Goal: Check status: Check status

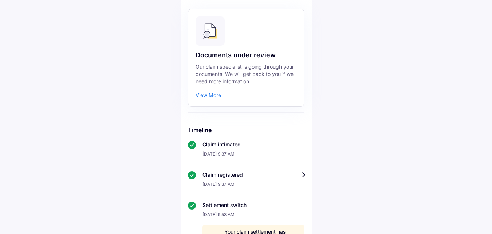
scroll to position [73, 0]
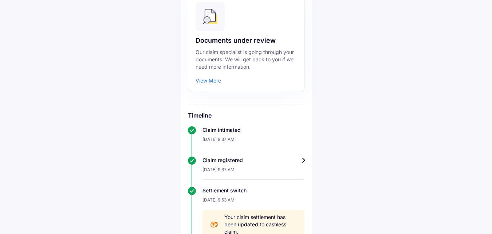
click at [213, 81] on div "View More" at bounding box center [209, 80] width 26 height 7
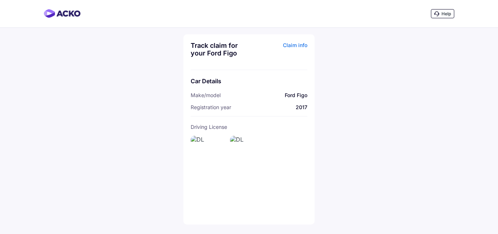
click at [294, 44] on div "Claim info" at bounding box center [279, 52] width 56 height 21
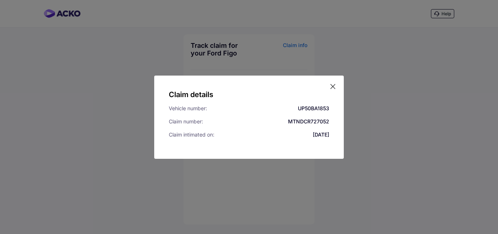
click at [333, 87] on icon at bounding box center [332, 86] width 7 height 7
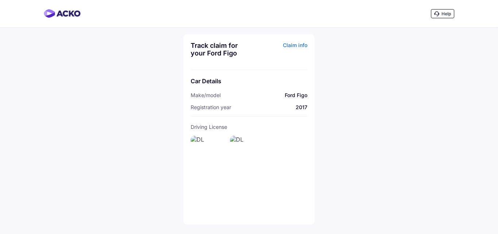
click at [141, 43] on div "Help Track claim for your Ford Figo Claim info Car Details Make/model Ford Figo…" at bounding box center [249, 117] width 498 height 234
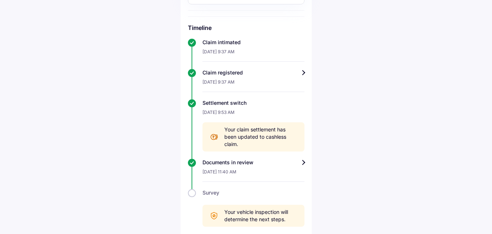
scroll to position [168, 0]
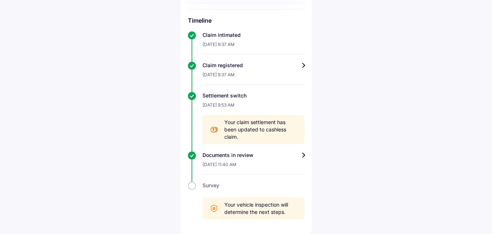
click at [303, 65] on div "Claim registered" at bounding box center [254, 65] width 102 height 7
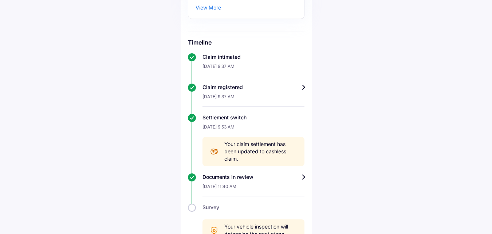
scroll to position [168, 0]
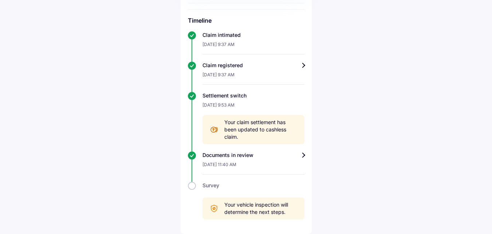
click at [238, 39] on div "[DATE] 9:37 AM" at bounding box center [254, 47] width 102 height 16
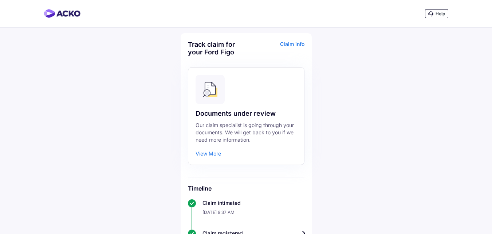
click at [204, 152] on div "View More" at bounding box center [209, 153] width 26 height 7
